Goal: Information Seeking & Learning: Learn about a topic

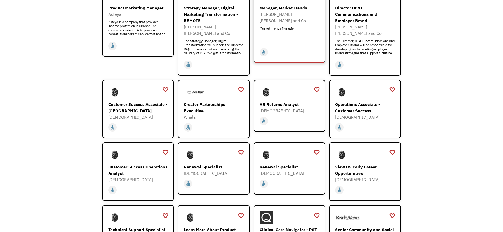
scroll to position [363, 0]
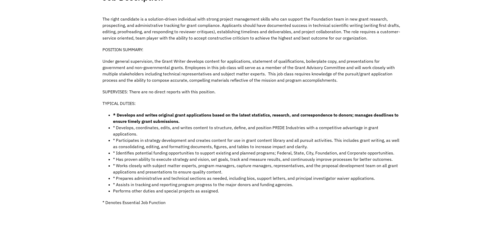
scroll to position [19, 0]
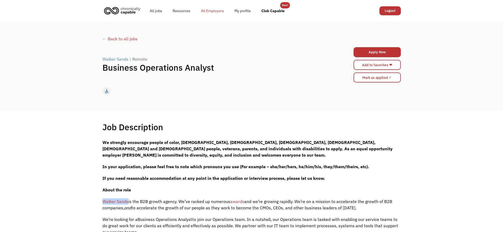
click at [216, 11] on link "All Employers" at bounding box center [213, 10] width 34 height 17
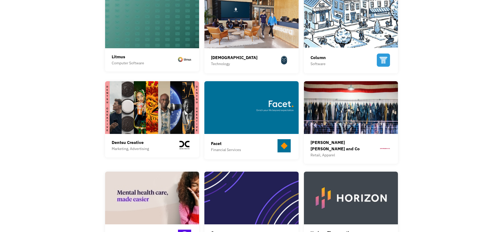
scroll to position [246, 0]
